Goal: Communication & Community: Share content

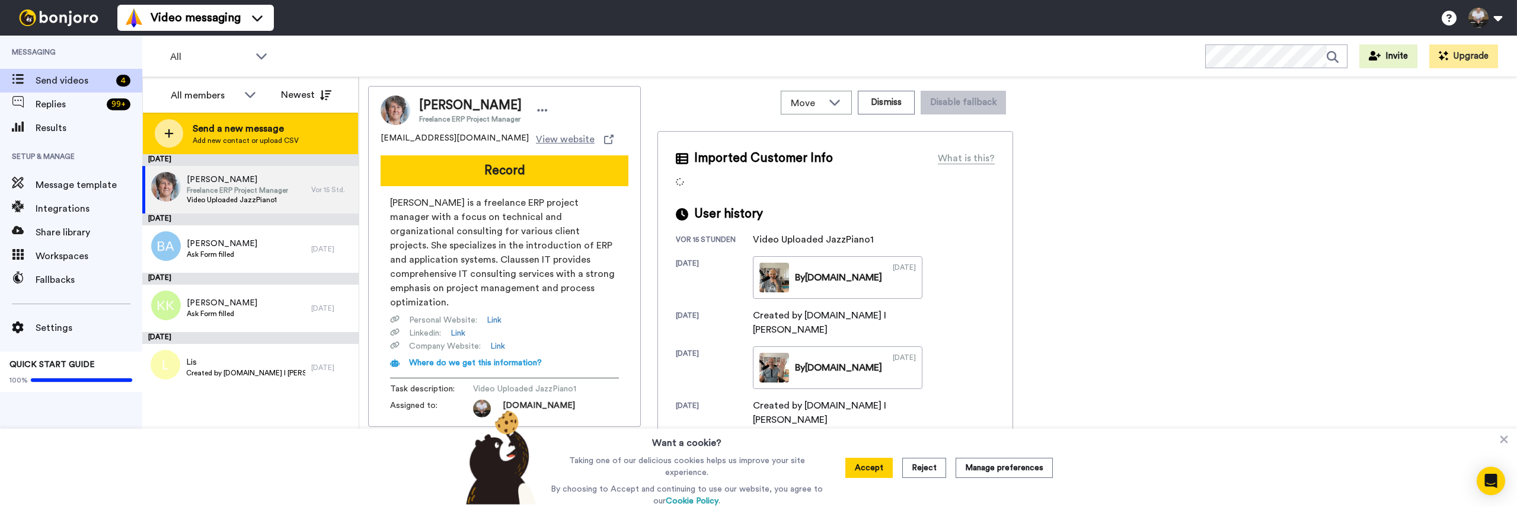
click at [170, 132] on icon at bounding box center [168, 133] width 9 height 11
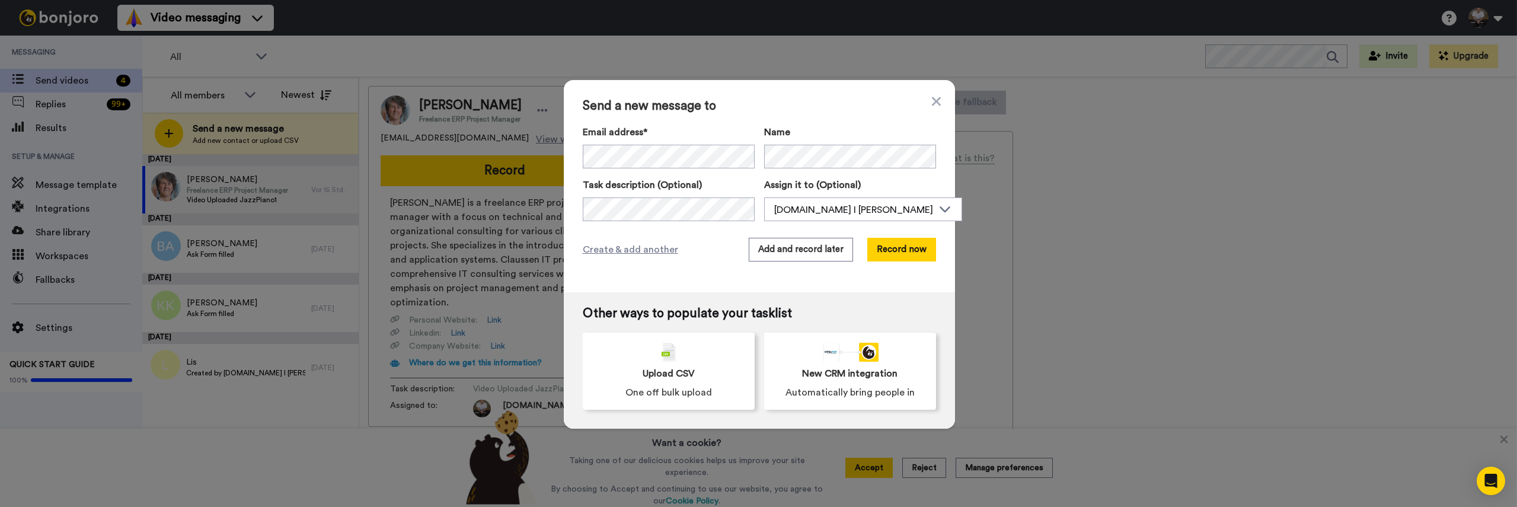
click at [852, 104] on span "Send a new message to" at bounding box center [759, 106] width 353 height 14
click at [888, 259] on button "Record now" at bounding box center [901, 250] width 69 height 24
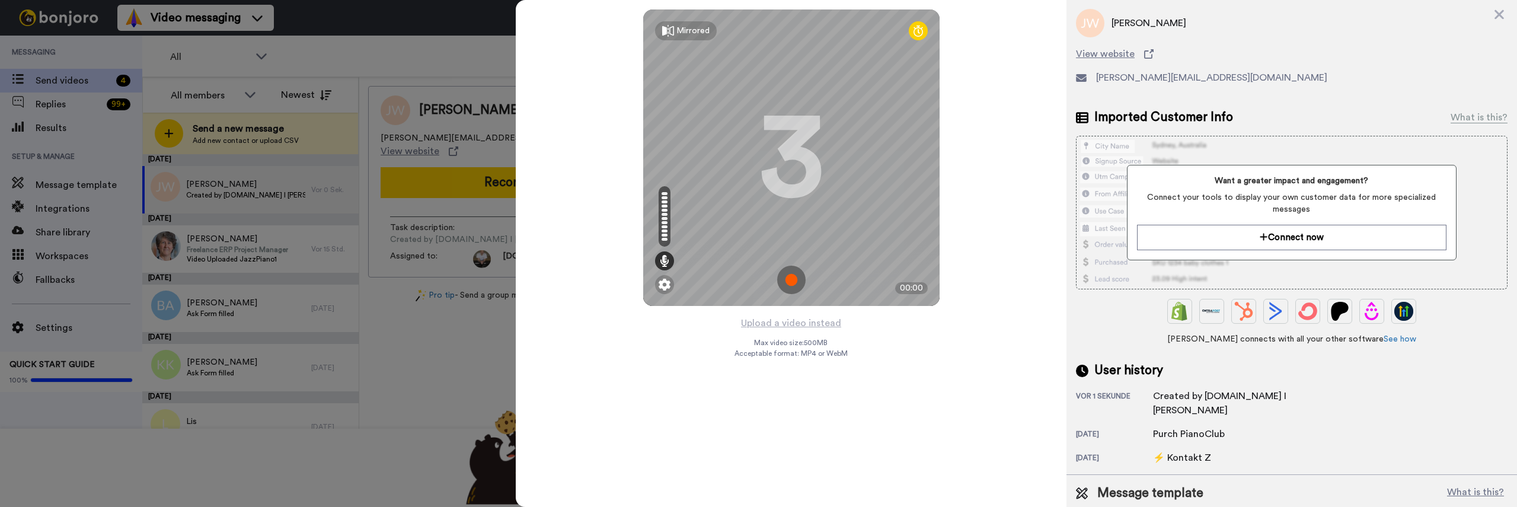
scroll to position [54, 0]
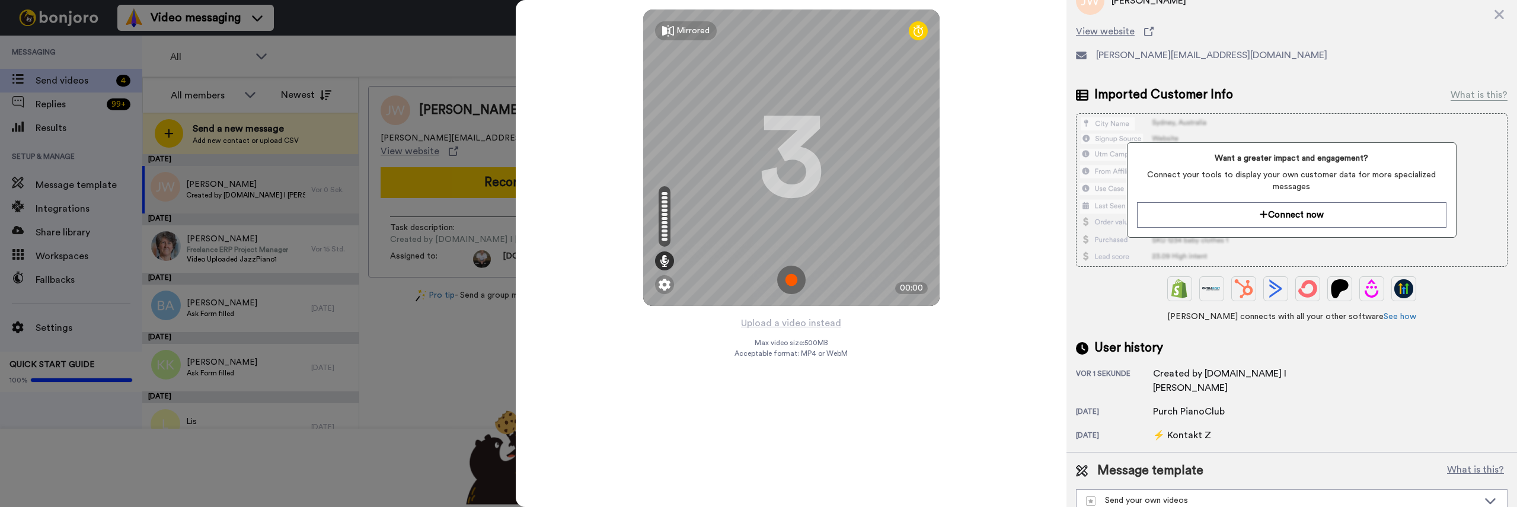
click at [790, 285] on img at bounding box center [791, 280] width 28 height 28
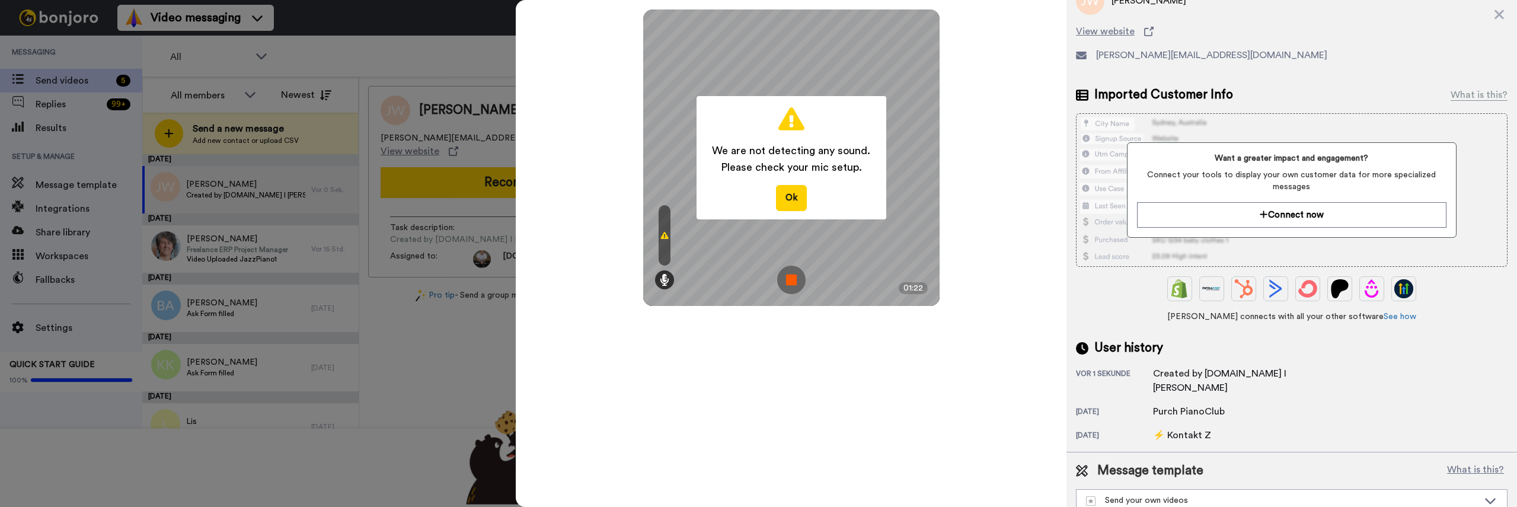
click at [783, 278] on img at bounding box center [791, 280] width 28 height 28
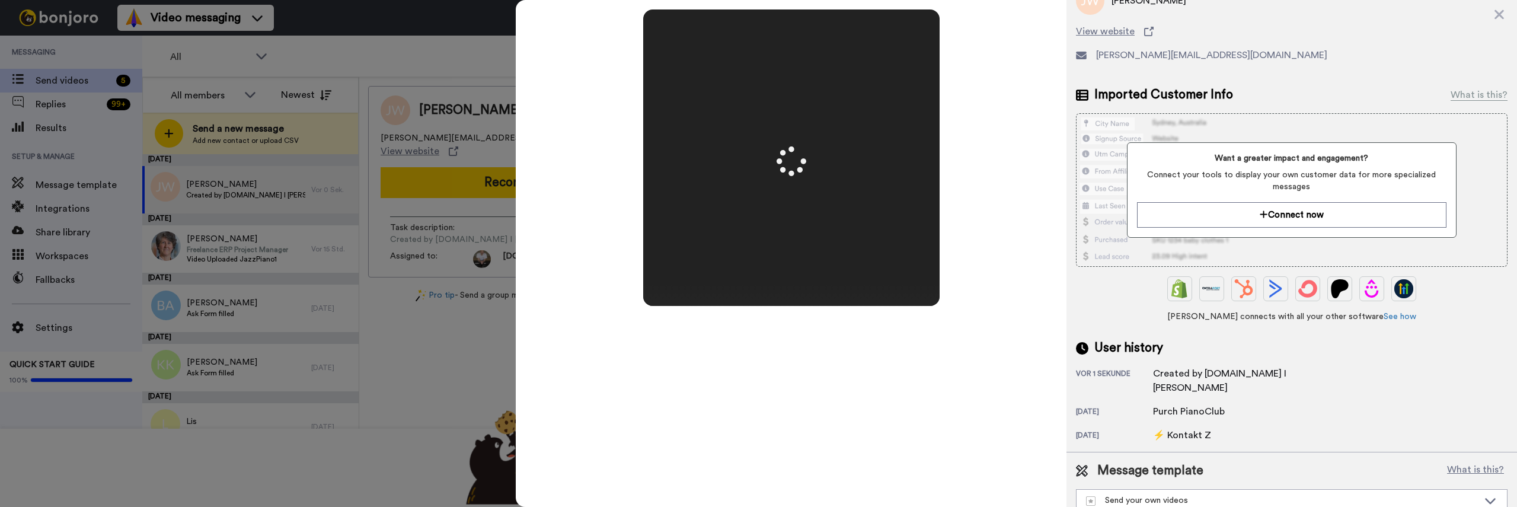
scroll to position [0, 0]
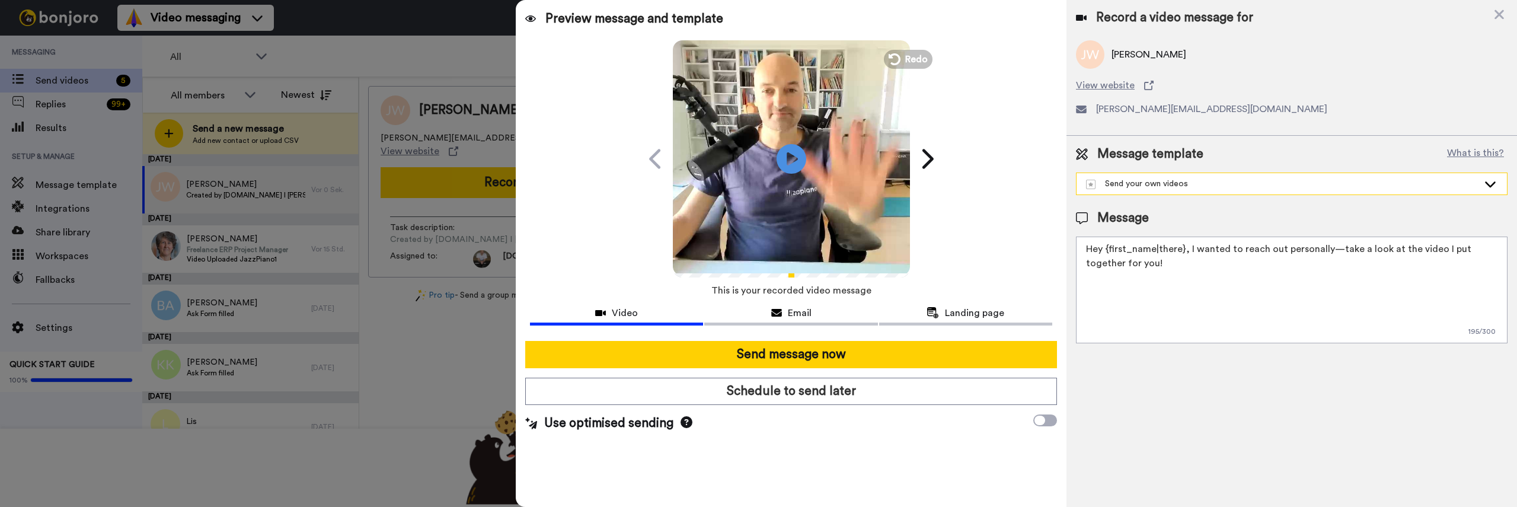
click at [1191, 178] on div "Send your own videos" at bounding box center [1282, 184] width 392 height 12
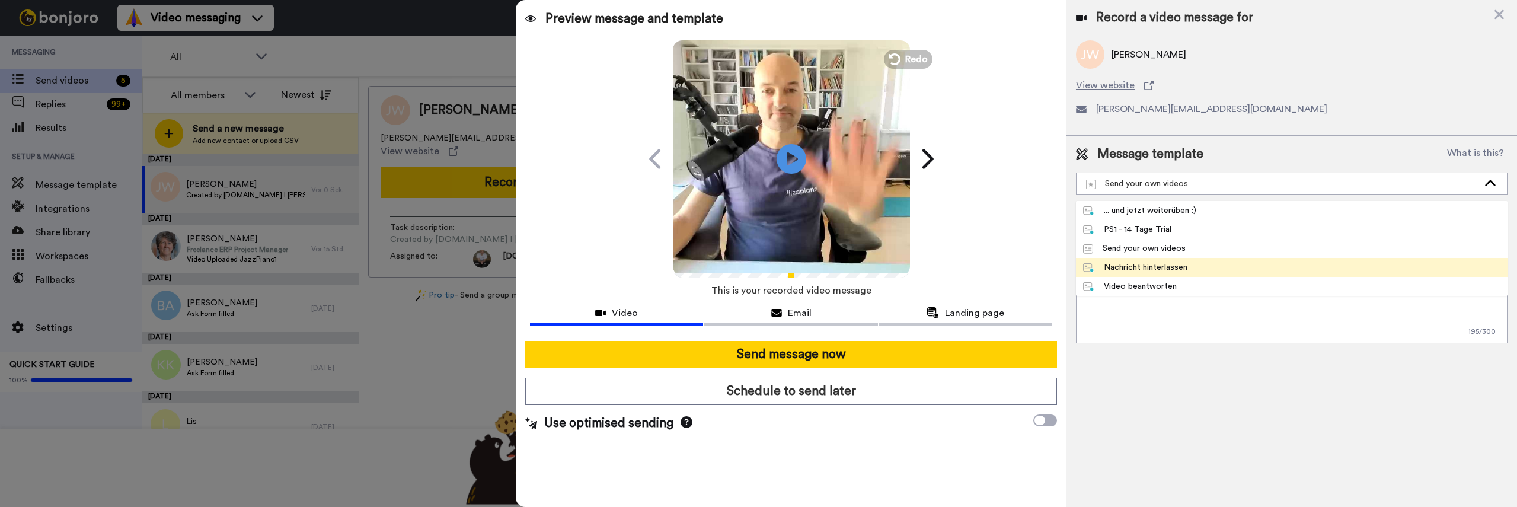
drag, startPoint x: 1187, startPoint y: 254, endPoint x: 1183, endPoint y: 264, distance: 10.1
click at [1183, 264] on ul "... und jetzt weiterüben :) PS1 - 14 Tage Trial Send your own videos Nachricht …" at bounding box center [1291, 248] width 431 height 95
click at [1182, 264] on div "Nachricht hinterlassen" at bounding box center [1135, 267] width 104 height 12
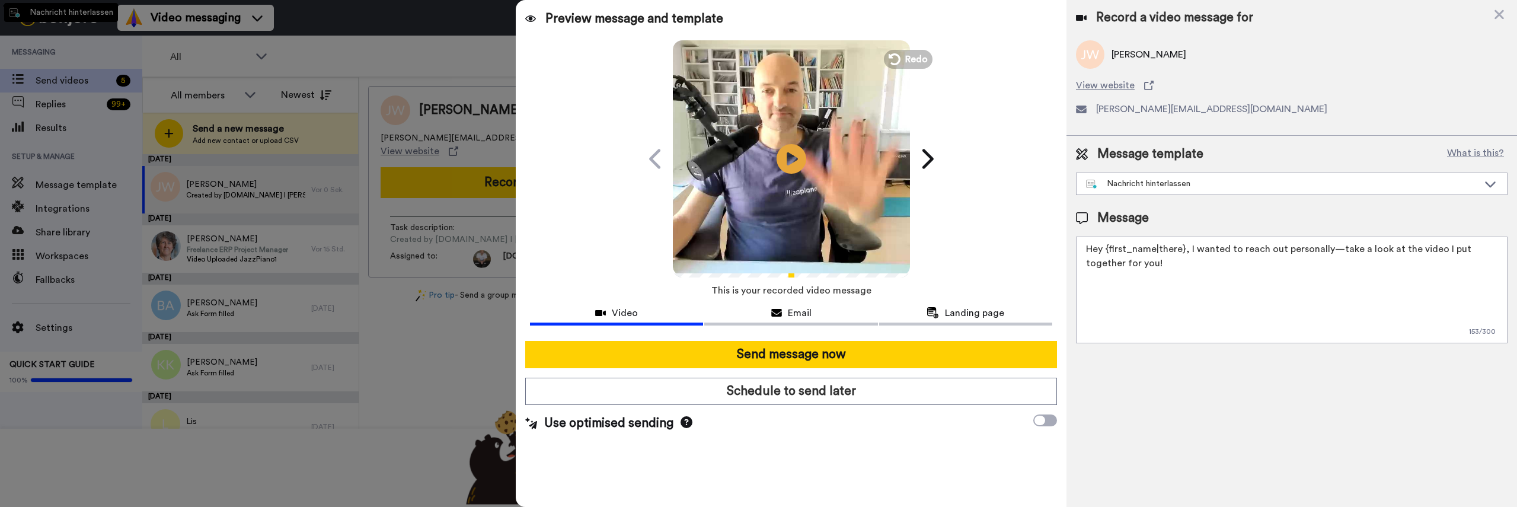
type textarea "Hallo {first_name}, Danke für dein Nachricht, die ist bei mir angekommen. Meine…"
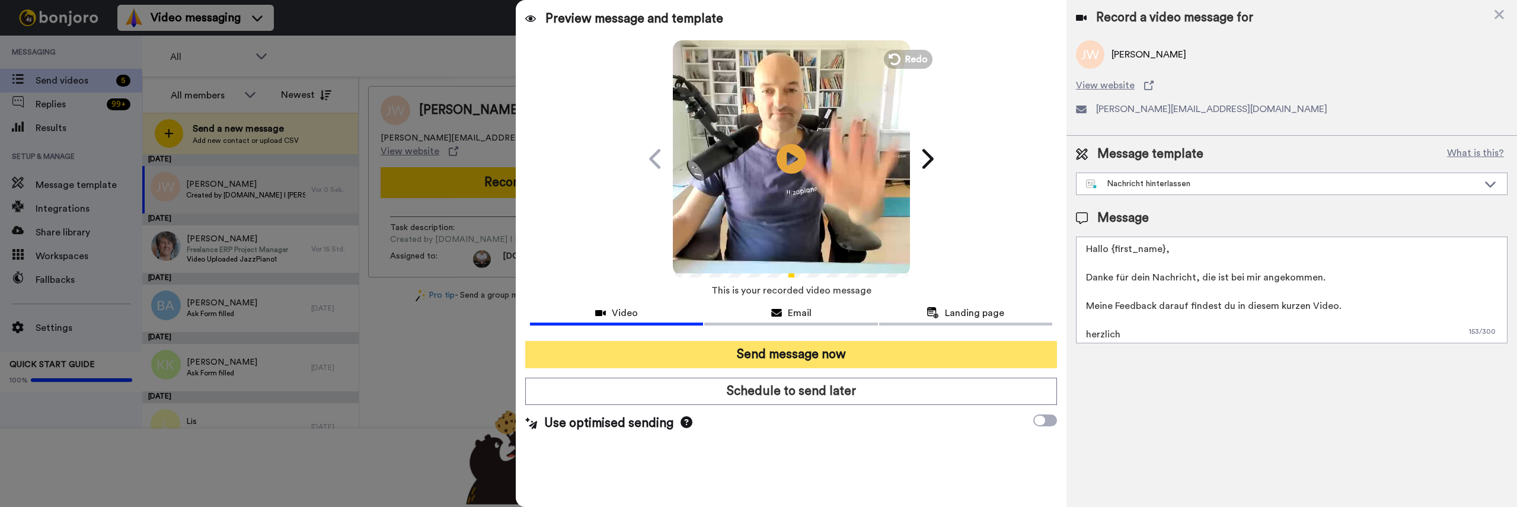
click at [955, 350] on button "Send message now" at bounding box center [791, 354] width 532 height 27
